Goal: Information Seeking & Learning: Learn about a topic

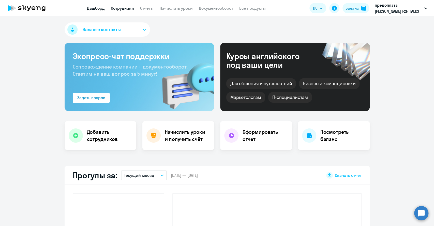
click at [119, 9] on link "Сотрудники" at bounding box center [122, 8] width 23 height 5
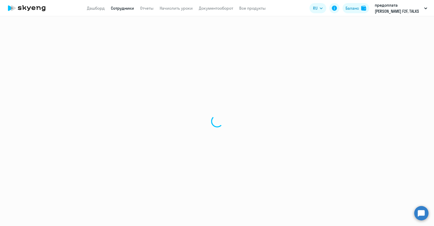
select select "30"
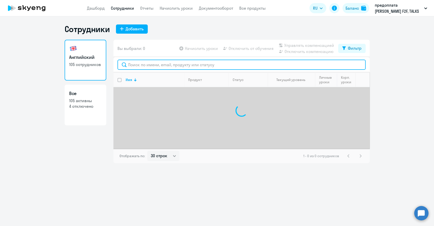
click at [134, 67] on input "text" at bounding box center [241, 64] width 248 height 10
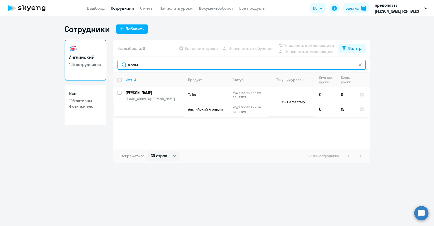
type input "косы"
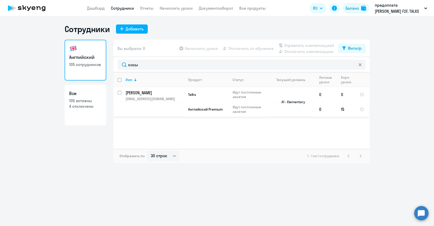
click at [141, 96] on p "[EMAIL_ADDRESS][DOMAIN_NAME]" at bounding box center [155, 98] width 58 height 5
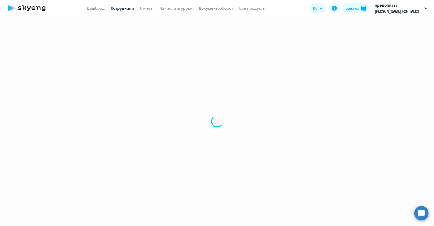
select select "english"
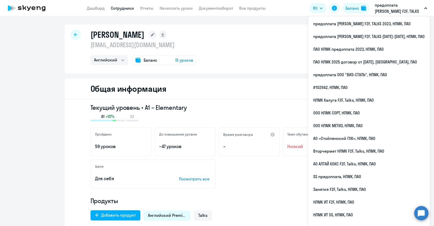
click at [400, 8] on p "предоплата [PERSON_NAME] F2F, TALKS [DATE]-[DATE], НЛМК, ПАО" at bounding box center [398, 8] width 47 height 12
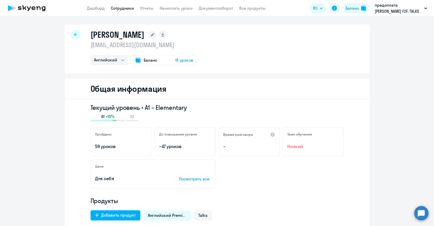
click at [400, 8] on p "предоплата [PERSON_NAME] F2F, TALKS [DATE]-[DATE], НЛМК, ПАО" at bounding box center [398, 8] width 47 height 12
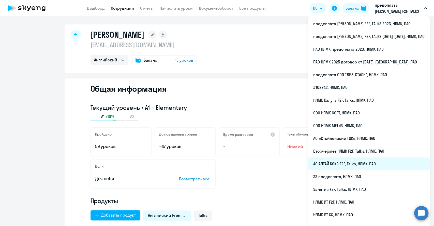
click at [345, 164] on li "АО АЛТАЙ КОКС F2F, Talks, НЛМК, ПАО" at bounding box center [369, 163] width 122 height 13
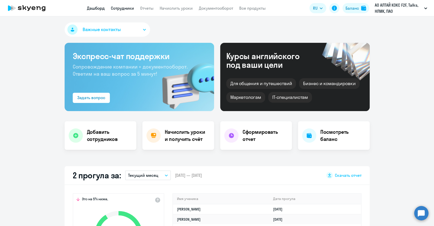
click at [122, 7] on link "Сотрудники" at bounding box center [122, 8] width 23 height 5
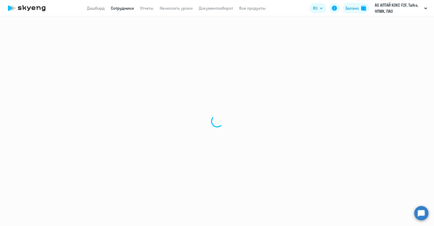
select select "30"
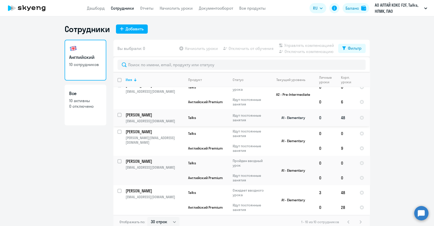
scroll to position [68, 0]
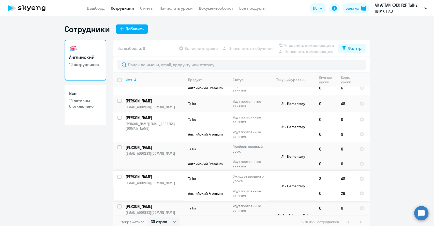
click at [135, 176] on p "[PERSON_NAME]" at bounding box center [154, 177] width 57 height 6
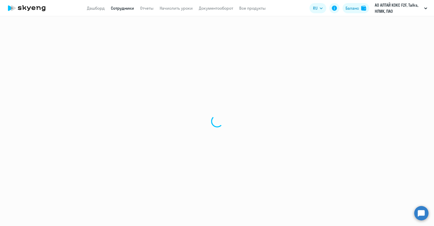
select select "english"
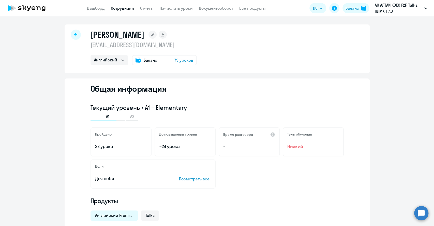
click at [125, 5] on app-menu-item-link "Сотрудники" at bounding box center [122, 8] width 23 height 6
click at [120, 4] on app-header "Дашборд Сотрудники Отчеты Начислить уроки Документооборот Все продукты Дашборд …" at bounding box center [217, 8] width 434 height 16
click at [120, 9] on link "Сотрудники" at bounding box center [122, 8] width 23 height 5
select select "30"
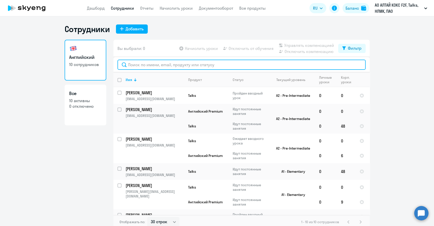
click at [129, 63] on input "text" at bounding box center [241, 64] width 248 height 10
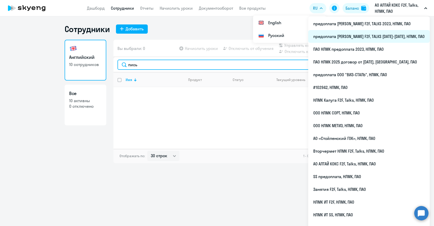
type input "пись"
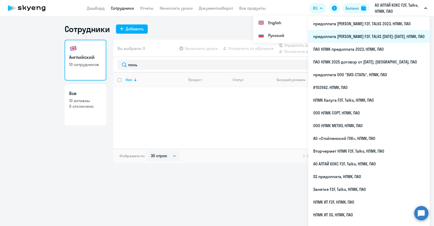
click at [390, 34] on li "предоплата [PERSON_NAME] F2F, TALKS [DATE]-[DATE], НЛМК, ПАО" at bounding box center [369, 36] width 122 height 13
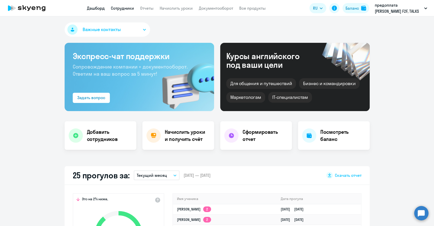
click at [121, 9] on link "Сотрудники" at bounding box center [122, 8] width 23 height 5
select select "30"
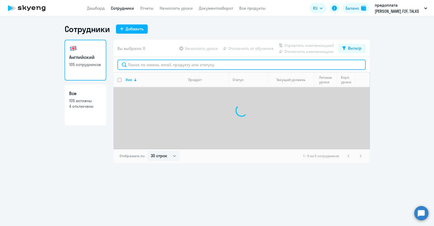
click at [132, 63] on input "text" at bounding box center [241, 64] width 248 height 10
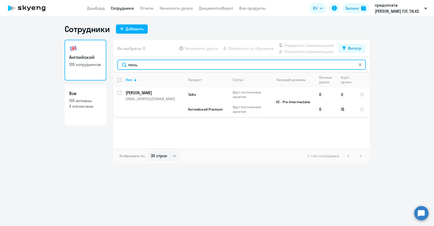
type input "пись"
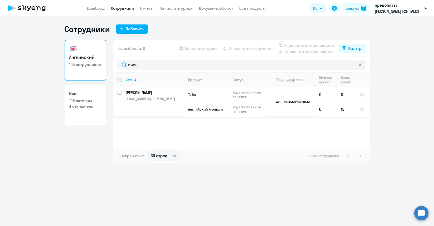
click at [139, 94] on p "[PERSON_NAME]" at bounding box center [154, 93] width 57 height 6
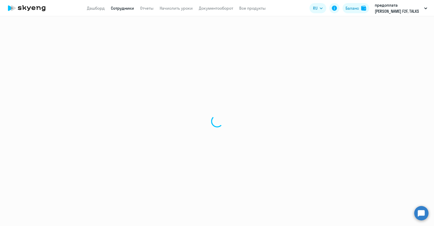
select select "english"
